Goal: Register for event/course

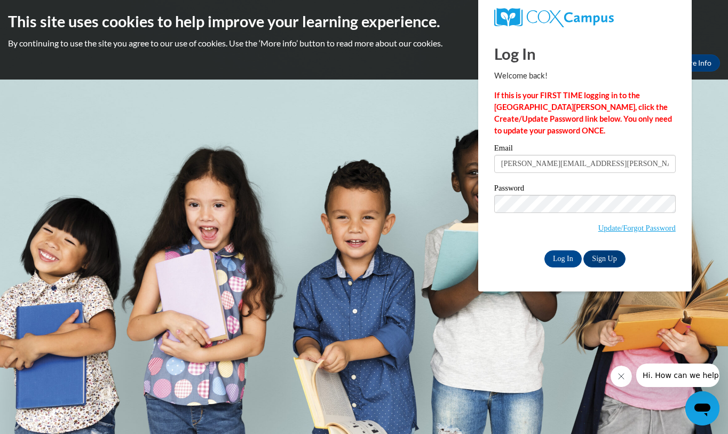
type input "beth.ratajewski@rusd.org"
click at [545, 250] on input "Log In" at bounding box center [563, 258] width 37 height 17
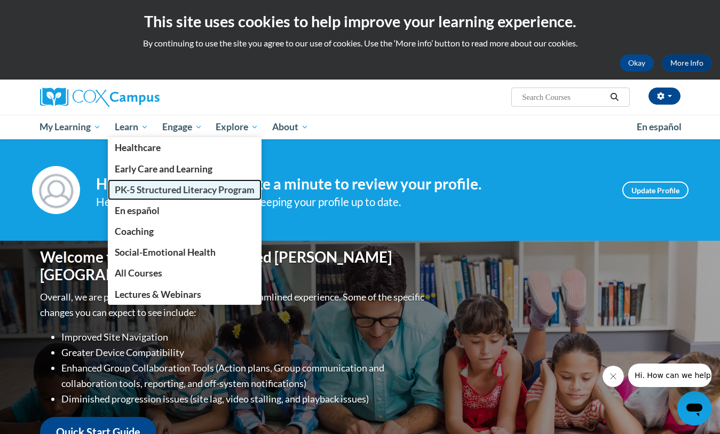
click at [179, 189] on span "PK-5 Structured Literacy Program" at bounding box center [185, 189] width 140 height 11
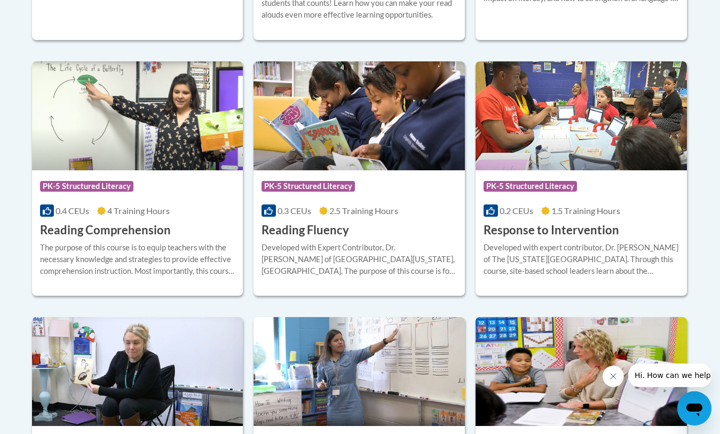
scroll to position [961, 0]
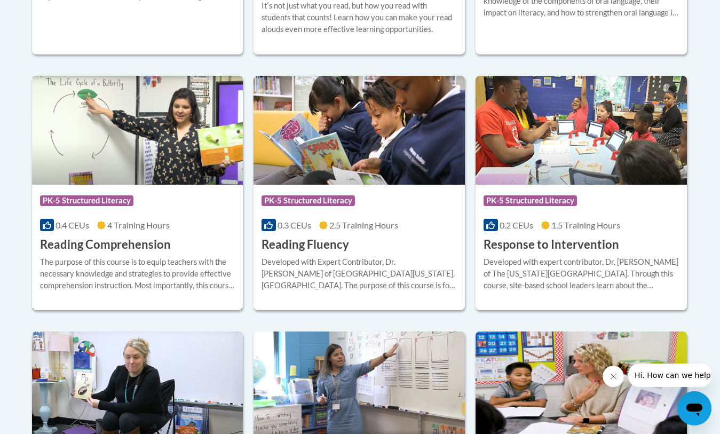
click at [134, 241] on h3 "Reading Comprehension" at bounding box center [105, 245] width 131 height 17
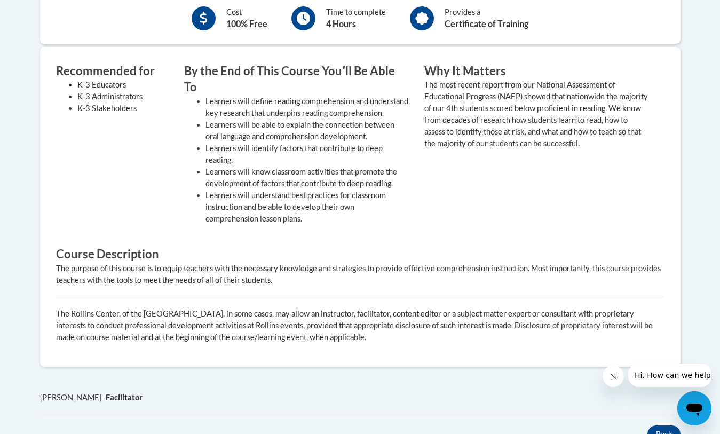
scroll to position [214, 0]
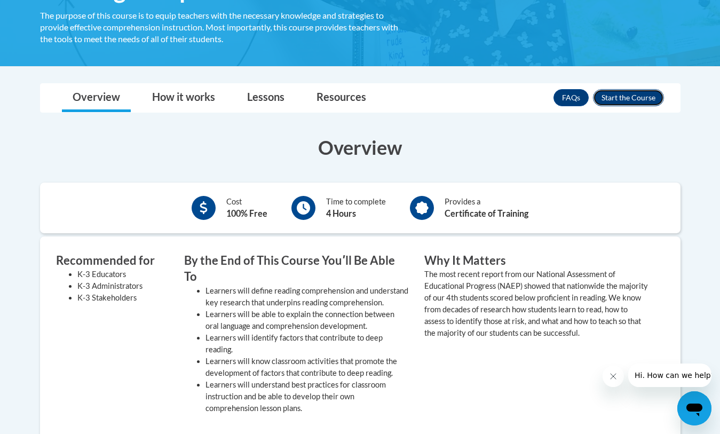
click at [638, 101] on button "Enroll" at bounding box center [628, 97] width 71 height 17
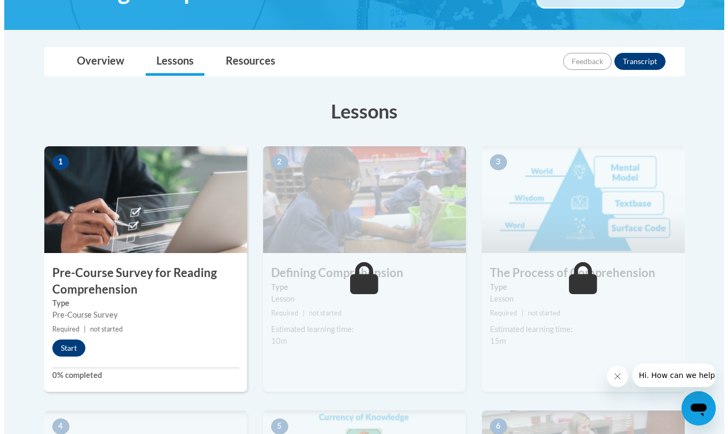
scroll to position [214, 0]
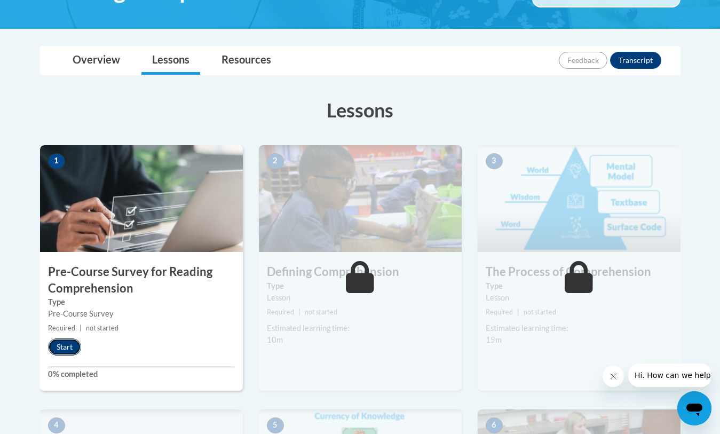
click at [74, 349] on button "Start" at bounding box center [64, 347] width 33 height 17
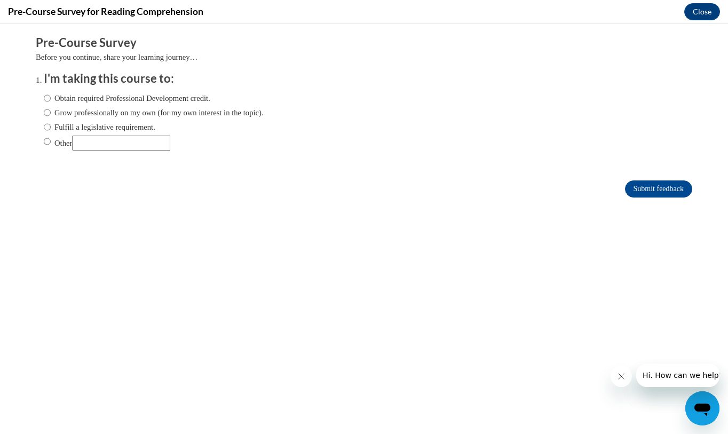
scroll to position [0, 0]
click at [44, 110] on input "Grow professionally on my own (for my own interest in the topic)." at bounding box center [47, 113] width 7 height 12
radio input "true"
click at [668, 185] on input "Submit feedback" at bounding box center [658, 189] width 67 height 17
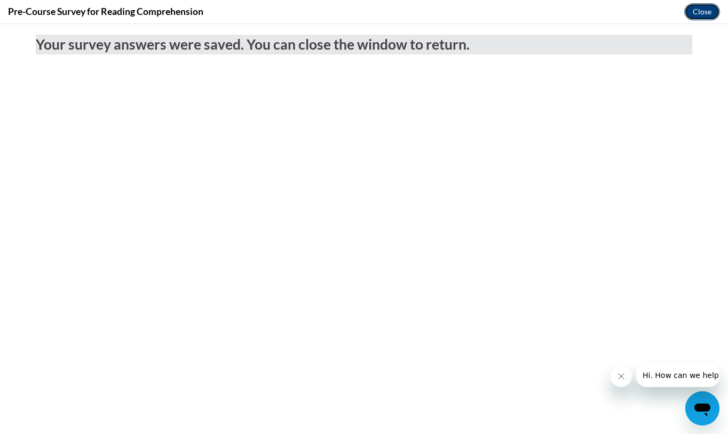
click at [703, 10] on button "Close" at bounding box center [703, 11] width 36 height 17
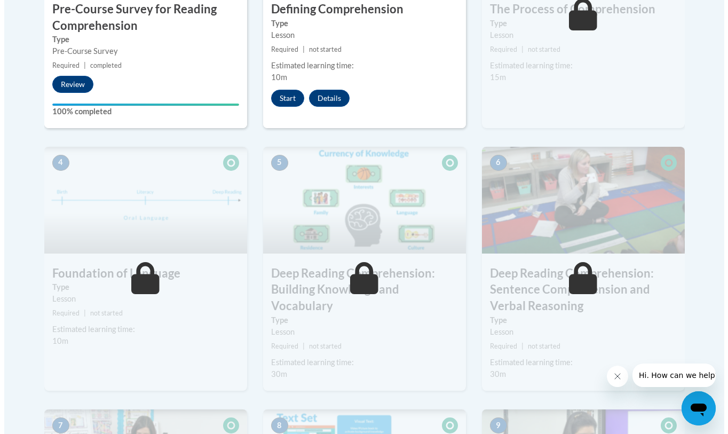
scroll to position [427, 0]
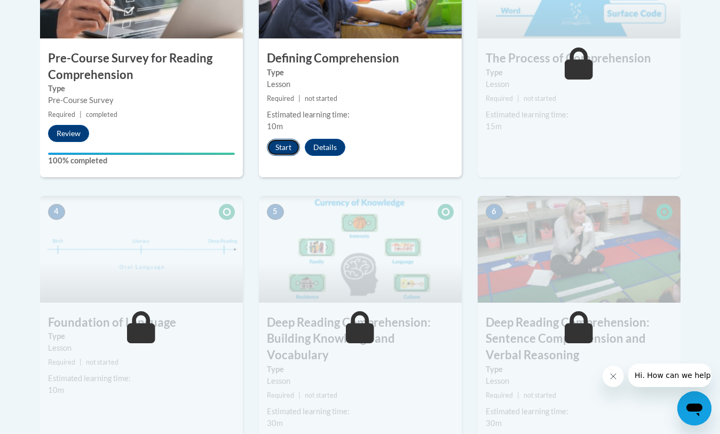
click at [282, 151] on button "Start" at bounding box center [283, 147] width 33 height 17
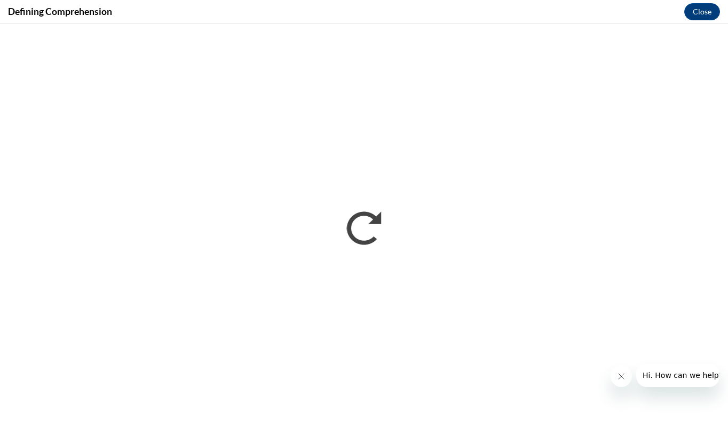
scroll to position [0, 0]
